Goal: Information Seeking & Learning: Check status

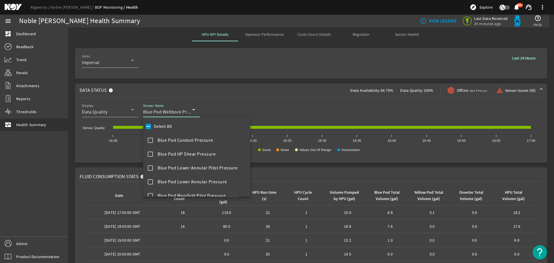
click at [116, 114] on div at bounding box center [277, 131] width 554 height 263
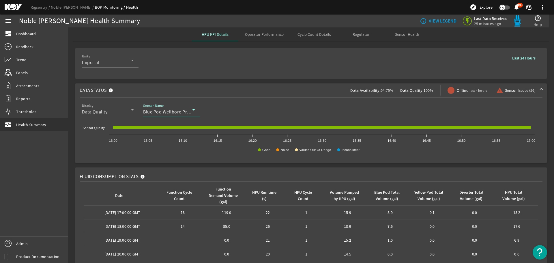
click at [161, 111] on span "Blue Pod Wellbore Pressure" at bounding box center [172, 112] width 58 height 6
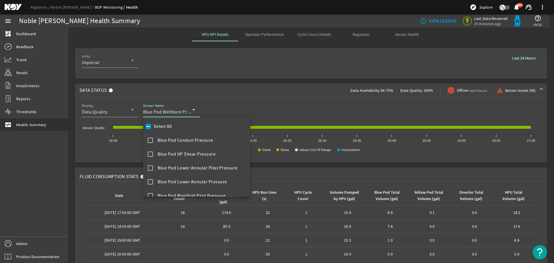
scroll to position [227, 0]
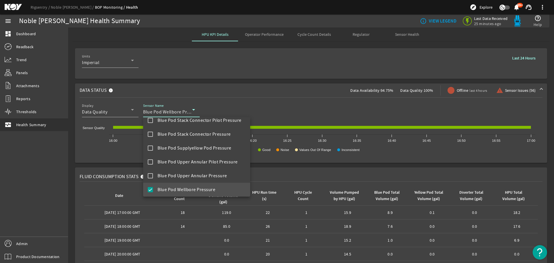
click at [187, 98] on div at bounding box center [277, 131] width 554 height 263
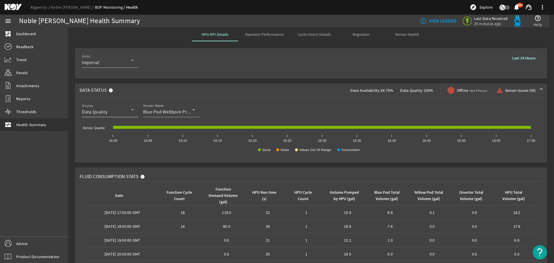
click at [112, 114] on div "Data Quality" at bounding box center [106, 111] width 49 height 7
click at [105, 124] on span "Data Availability" at bounding box center [102, 126] width 33 height 7
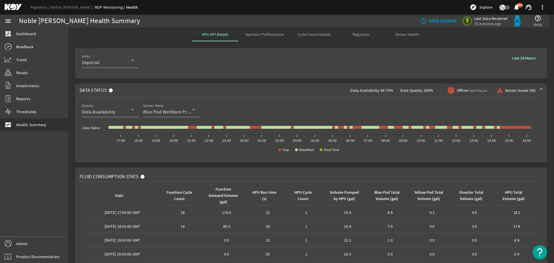
click at [217, 108] on div "Display Data Availability Sensor Name Blue Pod Wellbore Pressure" at bounding box center [311, 112] width 462 height 21
click at [188, 113] on span "Blue Pod Wellbore Pressure" at bounding box center [172, 112] width 58 height 6
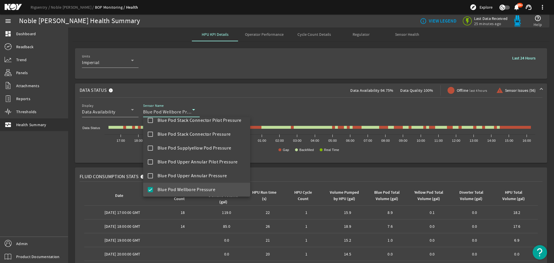
click at [292, 112] on div at bounding box center [277, 131] width 554 height 263
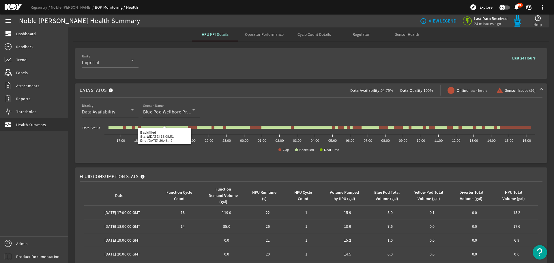
click at [179, 107] on div "Sensor Name Blue Pod Wellbore Pressure" at bounding box center [169, 109] width 52 height 15
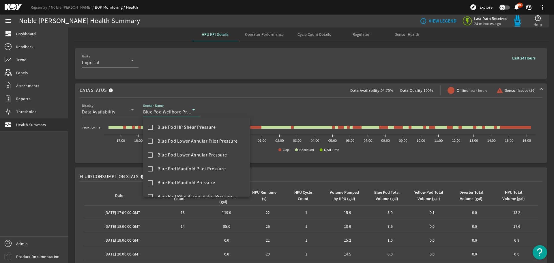
scroll to position [0, 0]
click at [151, 128] on input "Select All" at bounding box center [148, 126] width 8 height 8
click at [149, 128] on input "Select All" at bounding box center [148, 126] width 8 height 8
checkbox input "false"
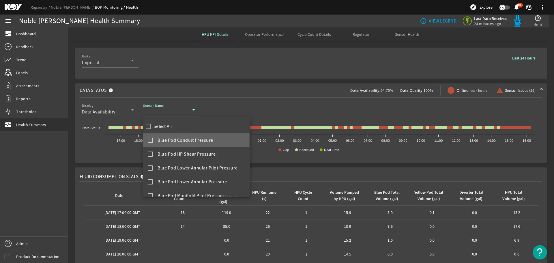
click at [149, 138] on mat-pseudo-checkbox at bounding box center [150, 140] width 5 height 5
click at [297, 108] on div at bounding box center [277, 131] width 554 height 263
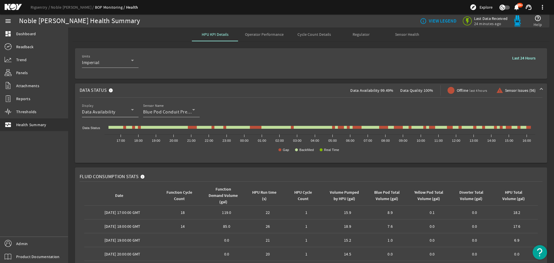
click at [126, 113] on div "Data Availability" at bounding box center [106, 111] width 49 height 7
click at [115, 142] on mat-option "Data Quality" at bounding box center [110, 140] width 57 height 14
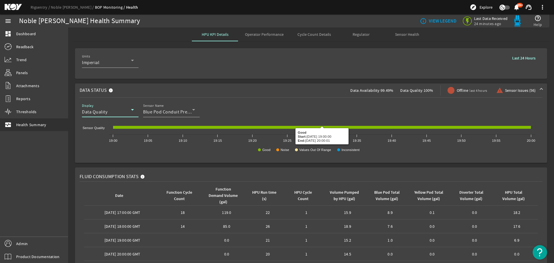
click at [116, 113] on div "Data Quality" at bounding box center [106, 111] width 49 height 7
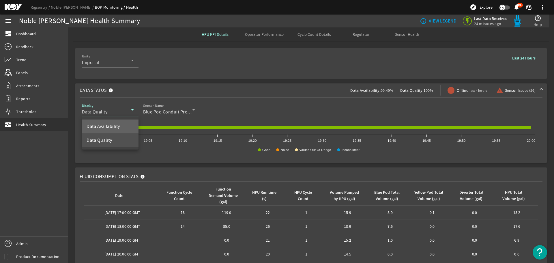
click at [108, 123] on mat-option "Data Availability" at bounding box center [110, 126] width 57 height 14
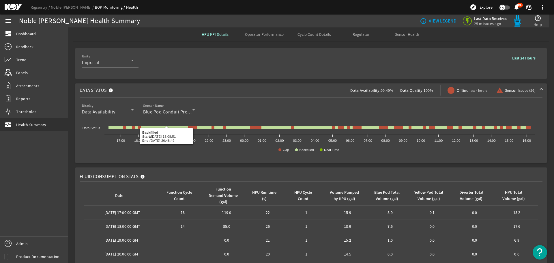
click at [70, 136] on div "Data Status Data Availability: 99.49% Data Quality: 100% Offline last 4 hours w…" at bounding box center [310, 122] width 481 height 79
click at [173, 114] on span "Blue Pod Conduit Pressure" at bounding box center [171, 112] width 56 height 6
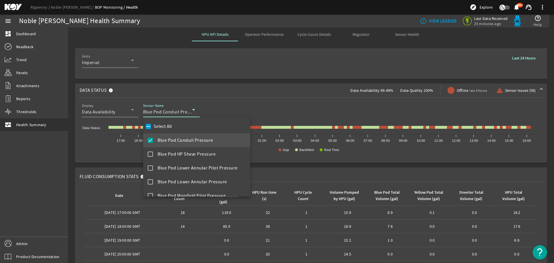
click at [156, 144] on mat-option "Blue Pod Conduit Pressure" at bounding box center [196, 140] width 107 height 14
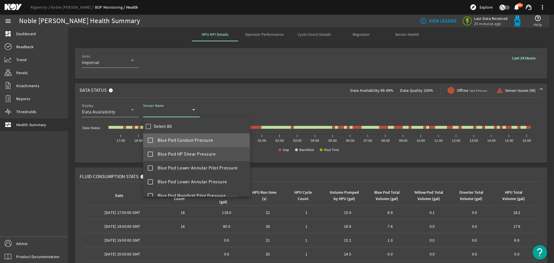
click at [157, 153] on mat-option "Blue Pod HP Shear Pressure" at bounding box center [196, 154] width 107 height 14
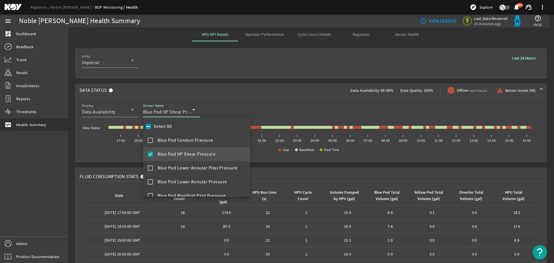
click at [309, 106] on div at bounding box center [277, 131] width 554 height 263
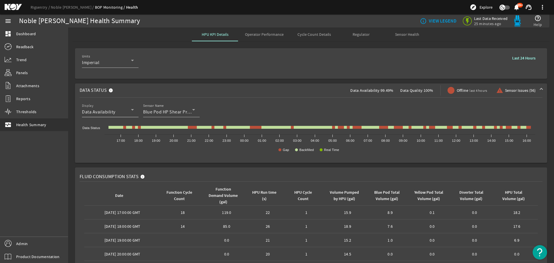
click at [127, 112] on div "Data Availability" at bounding box center [106, 111] width 49 height 7
click at [111, 144] on mat-option "Data Quality" at bounding box center [110, 140] width 57 height 14
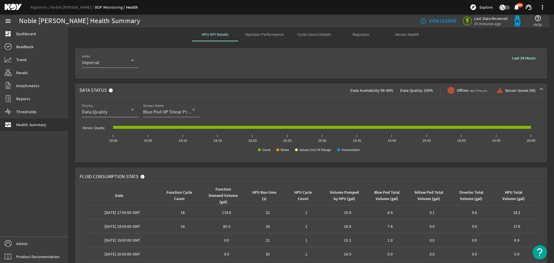
click at [110, 116] on div "Display Data Quality" at bounding box center [108, 109] width 52 height 15
click at [104, 128] on span "Data Availability" at bounding box center [102, 126] width 33 height 7
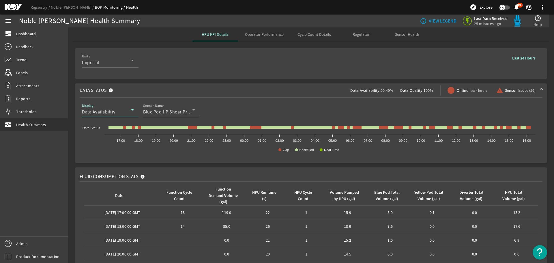
click at [169, 113] on span "Blue Pod HP Shear Pressure" at bounding box center [172, 112] width 58 height 6
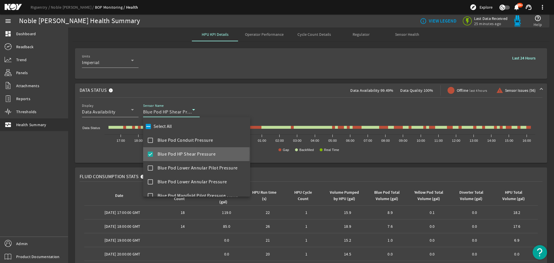
click at [149, 153] on mat-pseudo-checkbox at bounding box center [150, 153] width 5 height 5
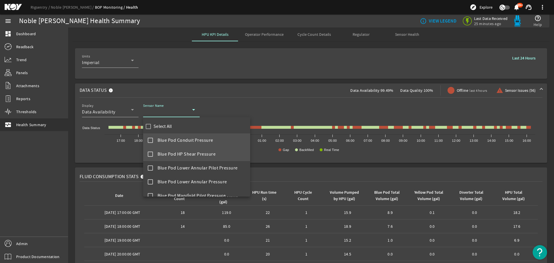
click at [151, 141] on mat-pseudo-checkbox at bounding box center [150, 140] width 5 height 5
click at [310, 108] on div at bounding box center [277, 131] width 554 height 263
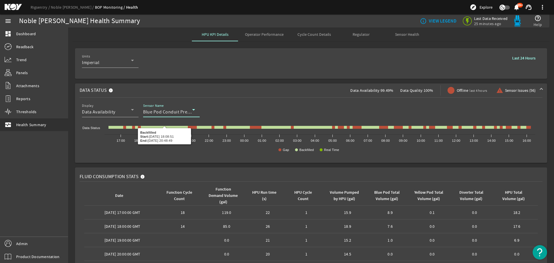
click at [176, 114] on span "Blue Pod Conduit Pressure" at bounding box center [171, 112] width 56 height 6
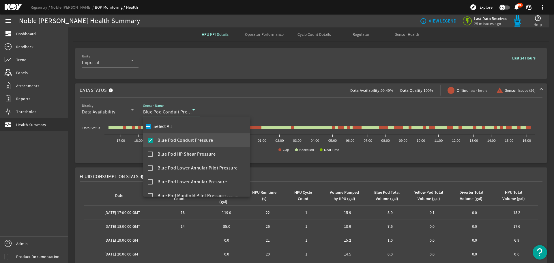
click at [151, 141] on mat-pseudo-checkbox at bounding box center [150, 140] width 5 height 5
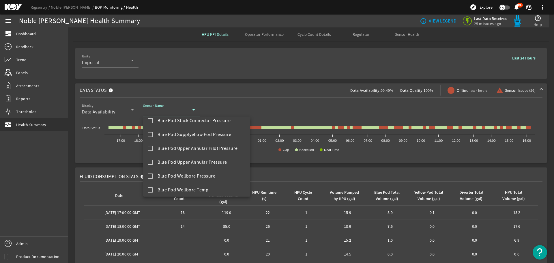
scroll to position [288, 0]
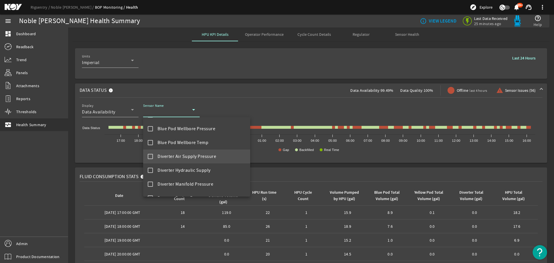
click at [161, 151] on mat-option "Diverter Air Supply Pressure" at bounding box center [196, 156] width 107 height 14
click at [295, 108] on div at bounding box center [277, 131] width 554 height 263
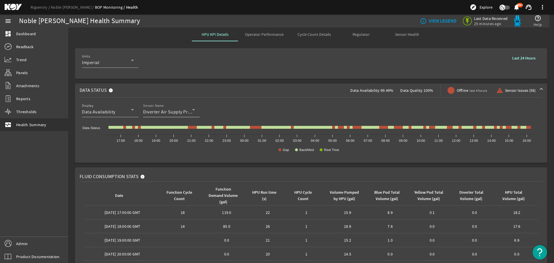
click at [173, 112] on span "Diverter Air Supply Pressure" at bounding box center [172, 112] width 59 height 6
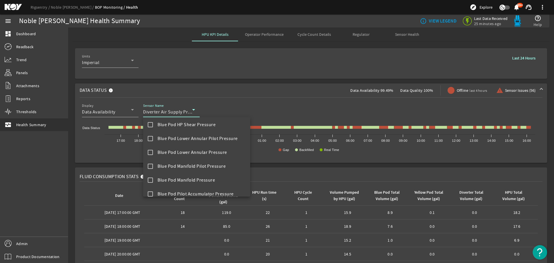
scroll to position [0, 0]
click at [147, 129] on input "Select All" at bounding box center [148, 126] width 8 height 8
checkbox input "true"
click at [277, 112] on div at bounding box center [277, 131] width 554 height 263
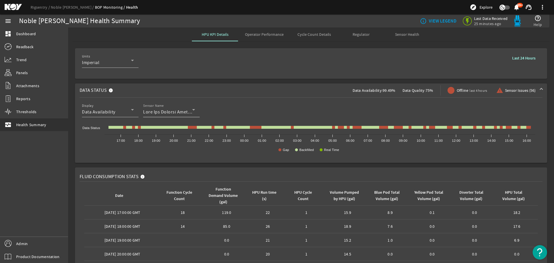
click at [177, 115] on div "Sensor Name" at bounding box center [169, 109] width 52 height 15
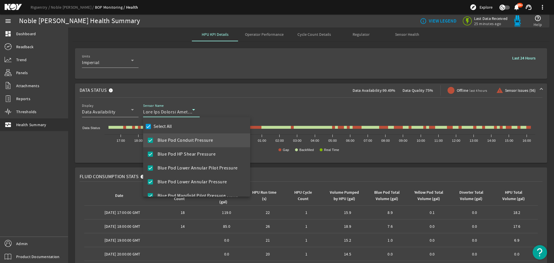
click at [266, 115] on div at bounding box center [277, 131] width 554 height 263
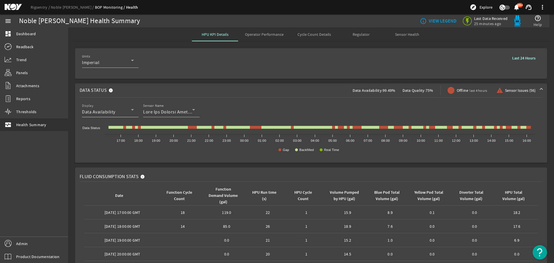
click at [119, 112] on div "Data Availability" at bounding box center [106, 111] width 49 height 7
click at [106, 140] on span "Data Quality" at bounding box center [98, 140] width 25 height 7
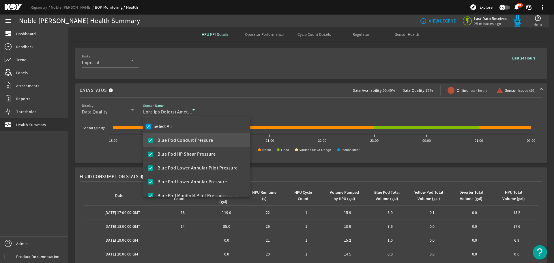
click at [148, 125] on input "Select All" at bounding box center [148, 126] width 8 height 8
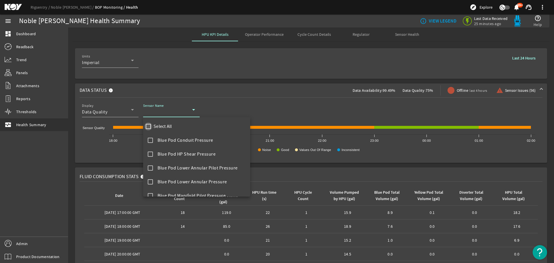
click at [150, 124] on input "Select All" at bounding box center [148, 126] width 8 height 8
checkbox input "true"
click at [228, 109] on div at bounding box center [277, 131] width 554 height 263
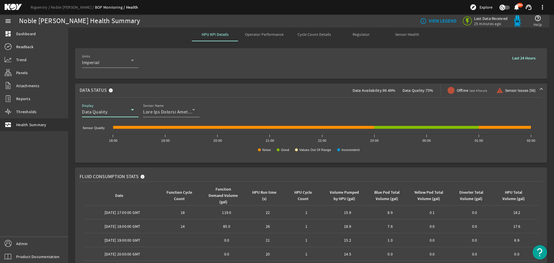
click at [118, 114] on div "Data Quality" at bounding box center [106, 111] width 49 height 7
click at [123, 126] on mat-option "Data Availability" at bounding box center [110, 126] width 57 height 14
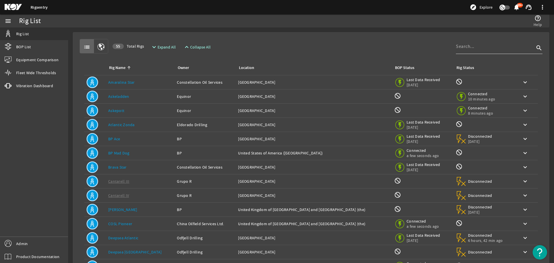
click at [462, 48] on input at bounding box center [495, 46] width 78 height 7
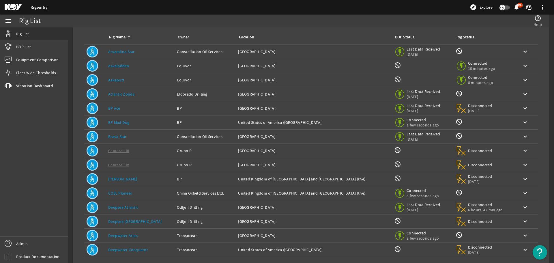
scroll to position [57, 0]
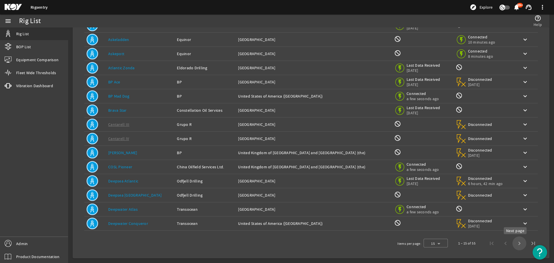
click at [516, 241] on span "Next page" at bounding box center [519, 243] width 14 height 14
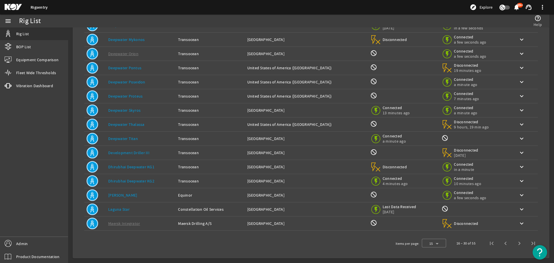
click at [136, 95] on link "Deepwater Proteus" at bounding box center [125, 95] width 34 height 5
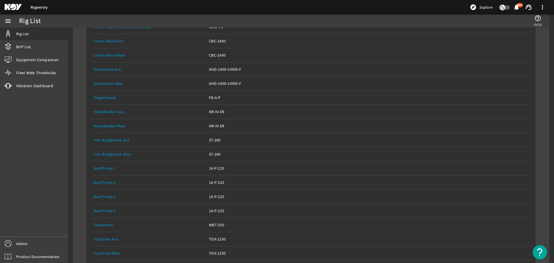
scroll to position [230, 0]
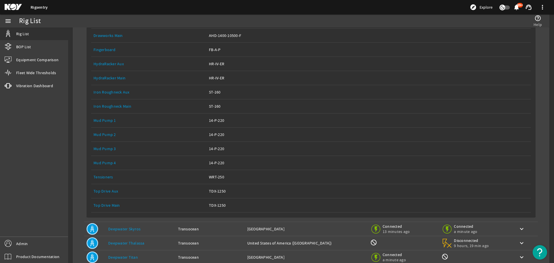
click at [113, 206] on link "Top Drive Main" at bounding box center [106, 204] width 27 height 5
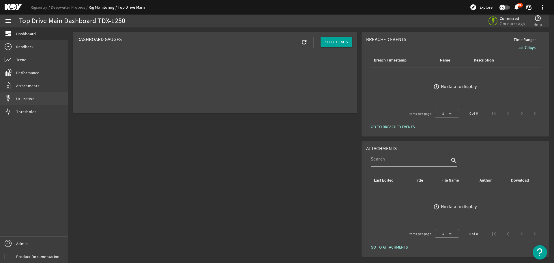
click at [29, 101] on span "Utilization" at bounding box center [25, 99] width 18 height 6
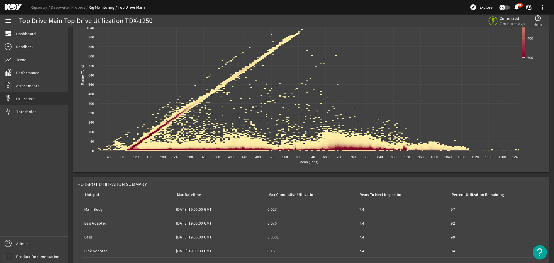
scroll to position [698, 0]
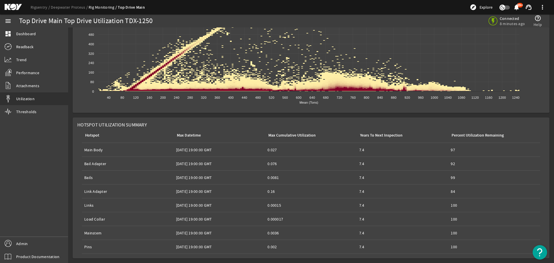
drag, startPoint x: 77, startPoint y: 125, endPoint x: 149, endPoint y: 125, distance: 72.4
click at [149, 125] on mat-card "Hotspot Utilization Summary Hotspot Max Datetime Max Cumulative Utilization Yea…" at bounding box center [311, 187] width 476 height 141
copy span "Hotspot Utilization Summary"
